Goal: Information Seeking & Learning: Learn about a topic

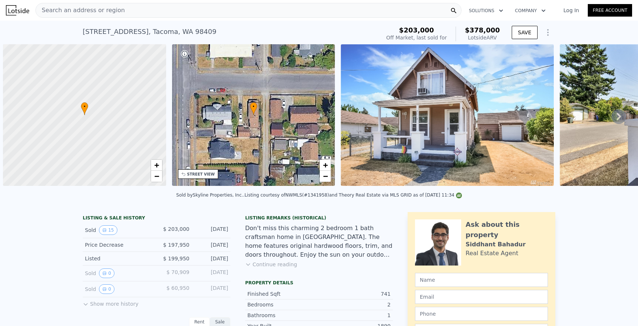
scroll to position [0, 3]
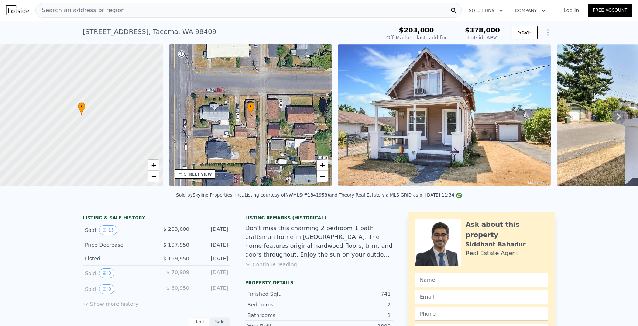
click at [189, 11] on div "Search an address or region" at bounding box center [248, 10] width 426 height 15
type input "$ 110,645"
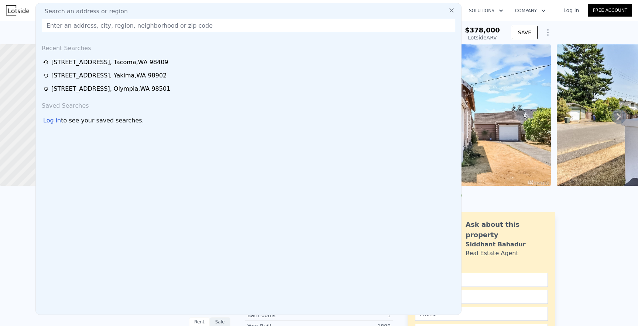
click at [188, 11] on div "Search an address or region" at bounding box center [248, 11] width 419 height 9
click at [177, 26] on input "text" at bounding box center [248, 25] width 413 height 13
paste input "[STREET_ADDRESS]"
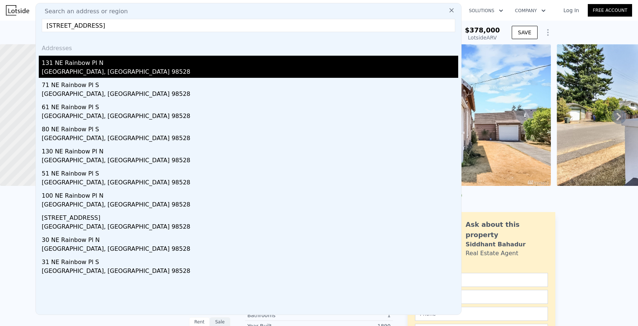
type input "[STREET_ADDRESS]"
click at [143, 65] on div "131 NE Rainbow Pl N" at bounding box center [250, 62] width 416 height 12
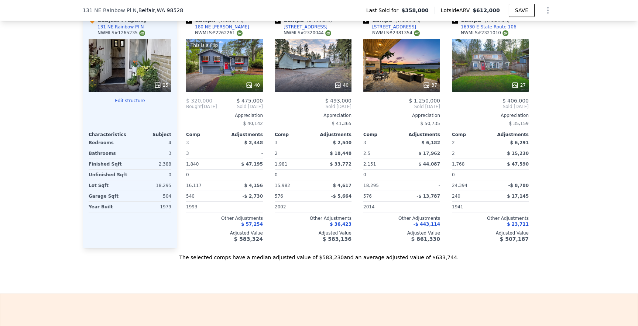
scroll to position [767, 0]
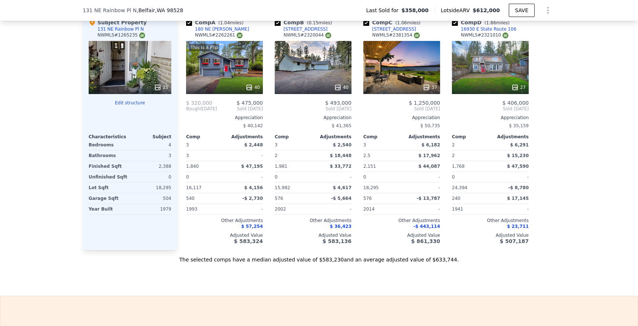
click at [227, 72] on div "This is a Flip 40" at bounding box center [224, 67] width 77 height 53
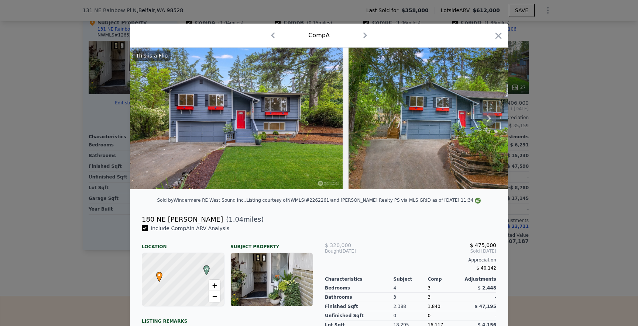
click at [493, 117] on icon at bounding box center [488, 118] width 15 height 15
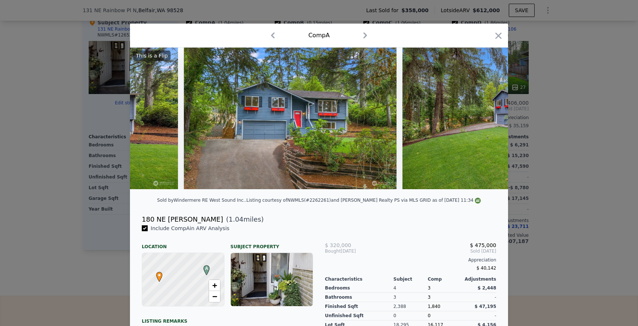
scroll to position [0, 177]
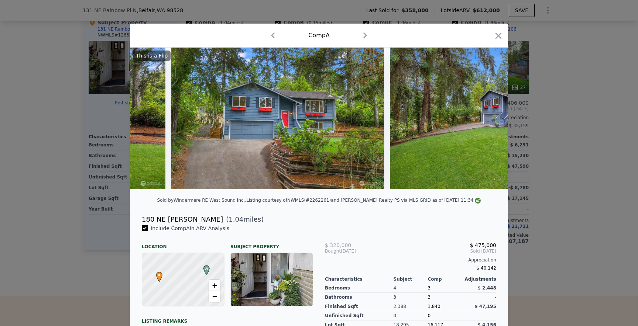
click at [493, 117] on img at bounding box center [496, 119] width 213 height 142
click at [491, 118] on icon at bounding box center [488, 118] width 15 height 15
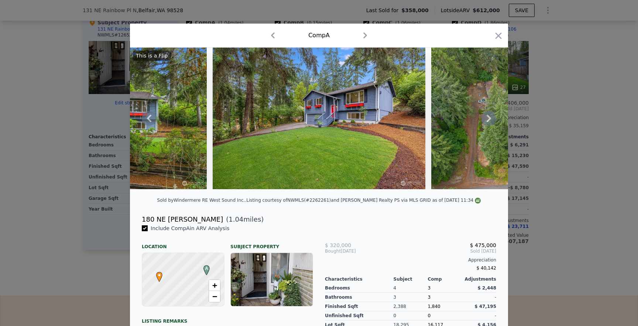
click at [488, 118] on icon at bounding box center [488, 118] width 15 height 15
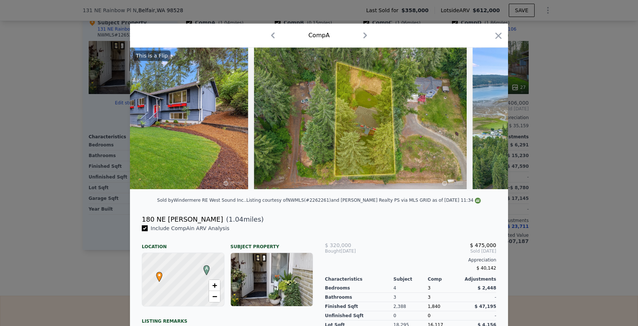
click at [488, 118] on img at bounding box center [578, 119] width 213 height 142
click at [488, 118] on icon at bounding box center [488, 118] width 15 height 15
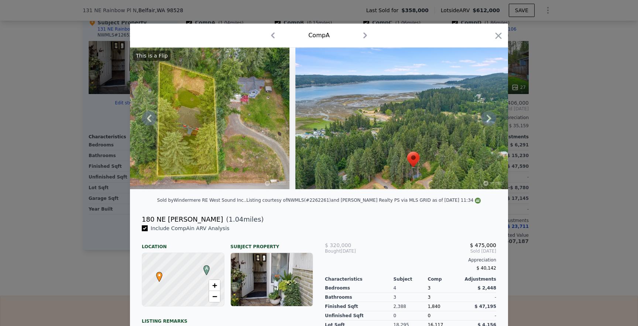
click at [488, 118] on div "This is a Flip" at bounding box center [319, 119] width 378 height 142
click at [488, 118] on icon at bounding box center [488, 118] width 15 height 15
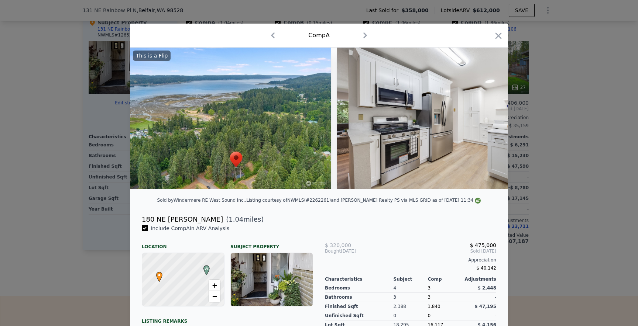
click at [488, 118] on div "This is a Flip" at bounding box center [319, 119] width 378 height 142
click at [488, 118] on icon at bounding box center [488, 118] width 15 height 15
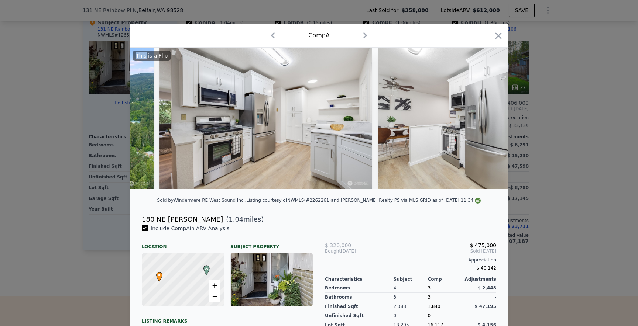
click at [488, 118] on div "This is a Flip" at bounding box center [319, 119] width 378 height 142
click at [488, 118] on icon at bounding box center [488, 118] width 15 height 15
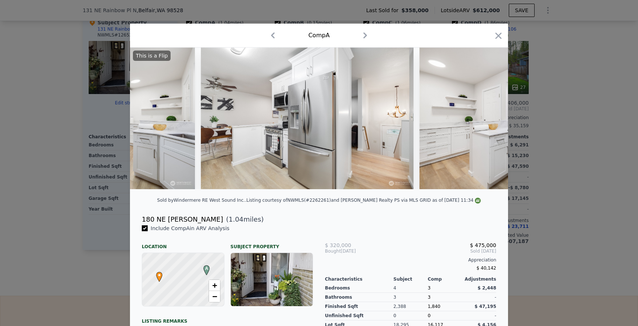
click at [488, 118] on div "This is a Flip" at bounding box center [319, 119] width 378 height 142
click at [488, 118] on icon at bounding box center [488, 118] width 15 height 15
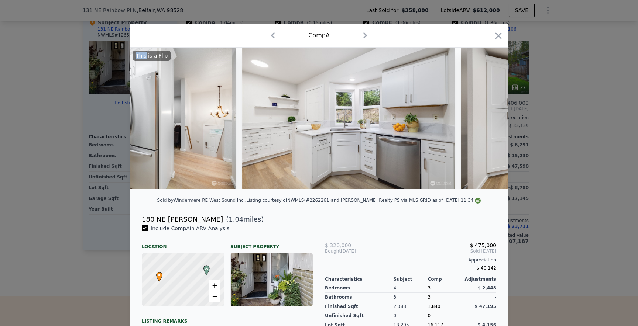
click at [488, 118] on div "This is a Flip" at bounding box center [319, 119] width 378 height 142
click at [488, 118] on icon at bounding box center [488, 118] width 15 height 15
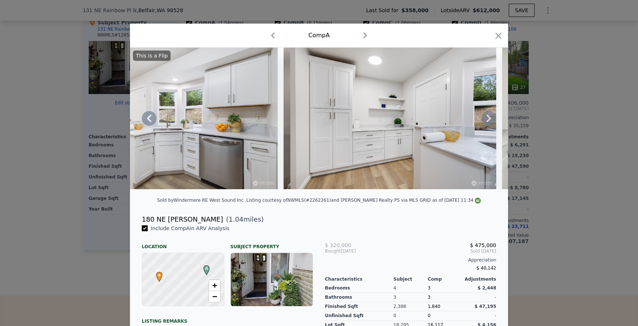
click at [488, 118] on icon at bounding box center [488, 118] width 15 height 15
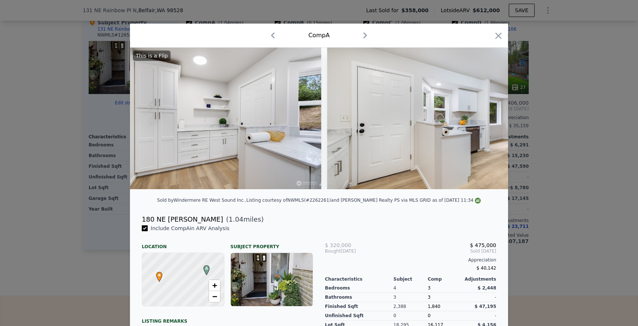
scroll to position [0, 1771]
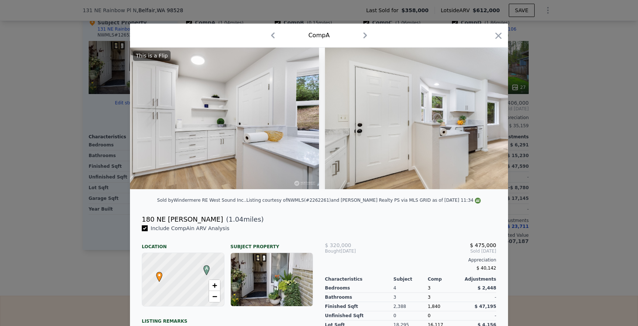
click at [497, 36] on icon "button" at bounding box center [498, 35] width 6 height 6
